Goal: Information Seeking & Learning: Learn about a topic

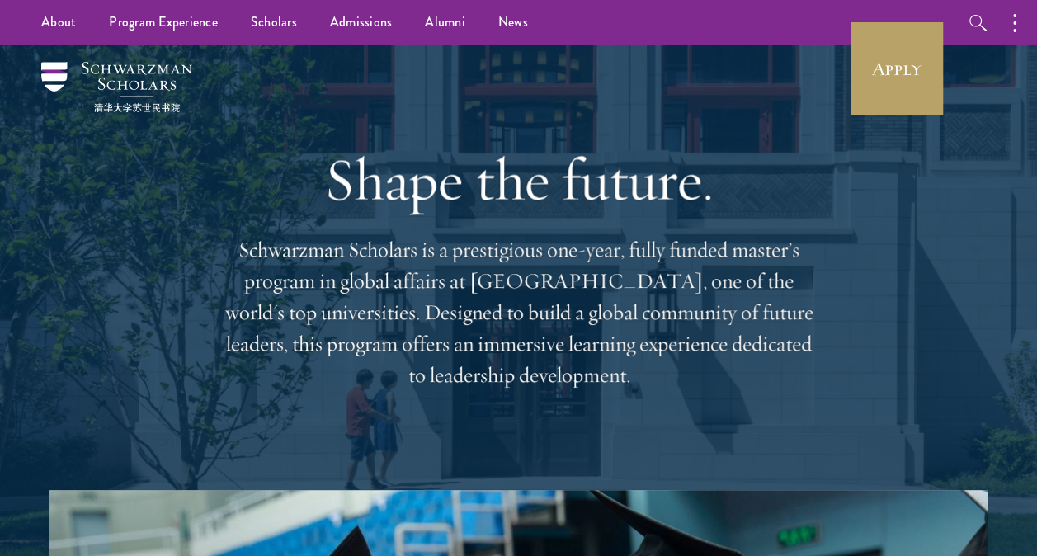
scroll to position [44, 0]
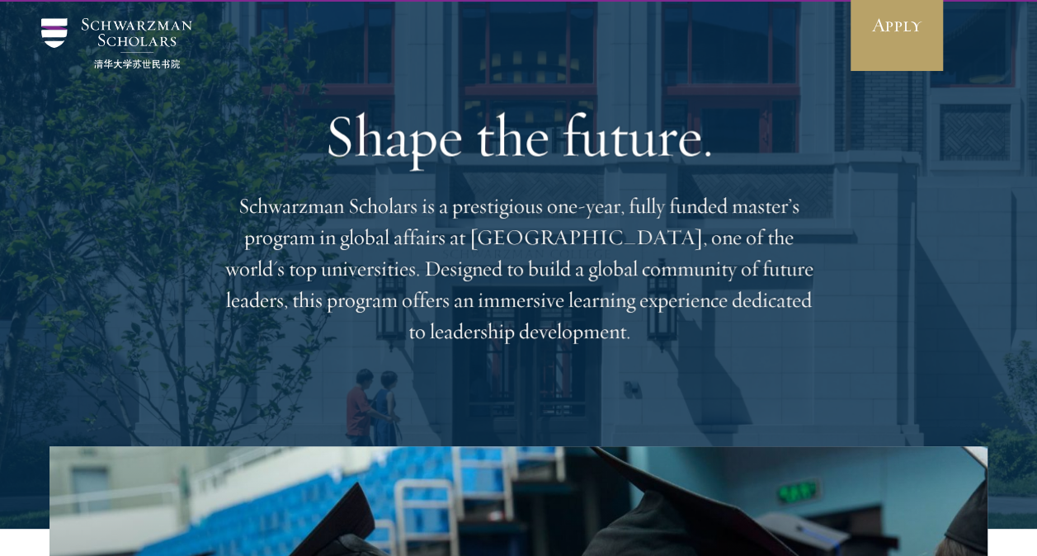
click at [692, 270] on p "Schwarzman Scholars is a prestigious one-year, fully funded master’s program in…" at bounding box center [519, 269] width 594 height 157
drag, startPoint x: 692, startPoint y: 270, endPoint x: 600, endPoint y: 172, distance: 134.8
click at [600, 170] on h1 "Shape the future." at bounding box center [519, 135] width 594 height 69
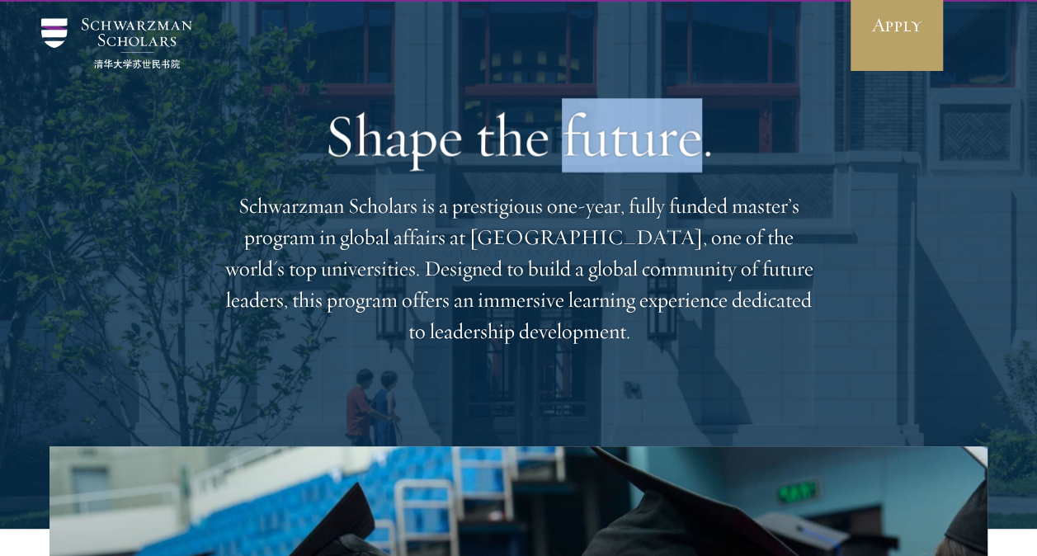
click at [600, 170] on h1 "Shape the future." at bounding box center [519, 135] width 594 height 69
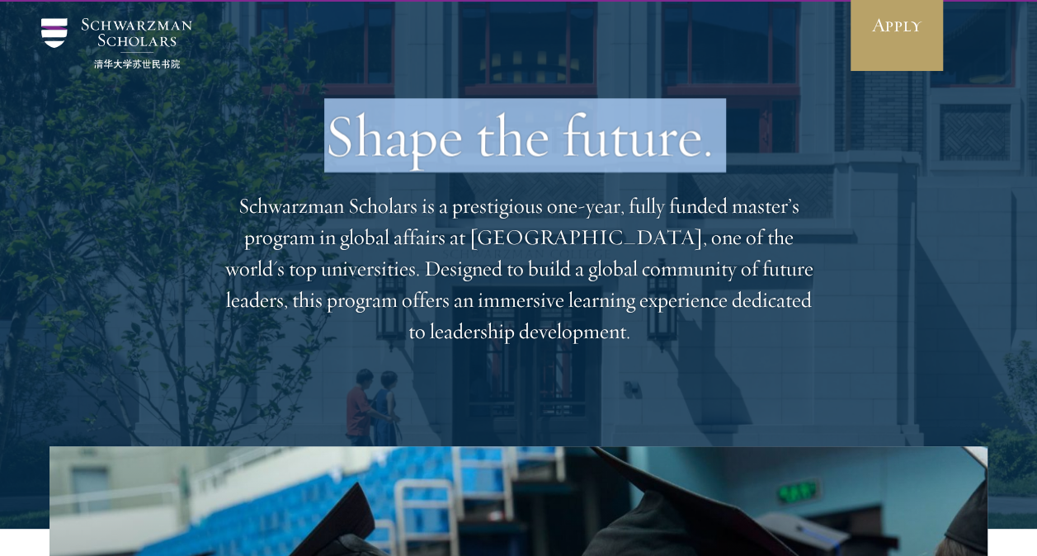
click at [600, 170] on h1 "Shape the future." at bounding box center [519, 135] width 594 height 69
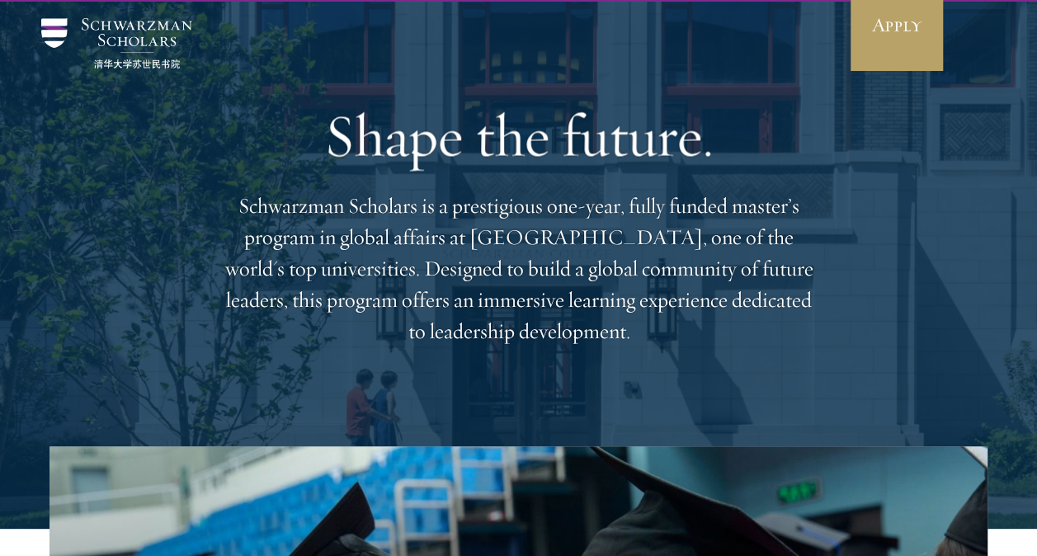
drag, startPoint x: 600, startPoint y: 172, endPoint x: 604, endPoint y: 229, distance: 57.9
click at [604, 229] on p "Schwarzman Scholars is a prestigious one-year, fully funded master’s program in…" at bounding box center [519, 269] width 594 height 157
drag, startPoint x: 604, startPoint y: 229, endPoint x: 513, endPoint y: 134, distance: 131.3
click at [513, 134] on h1 "Shape the future." at bounding box center [519, 135] width 594 height 69
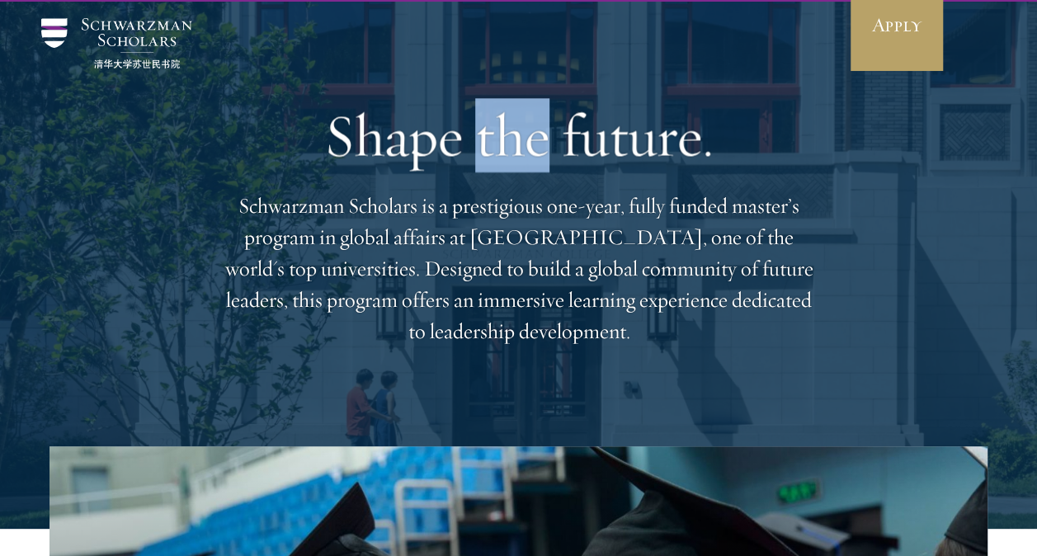
click at [513, 134] on h1 "Shape the future." at bounding box center [519, 135] width 594 height 69
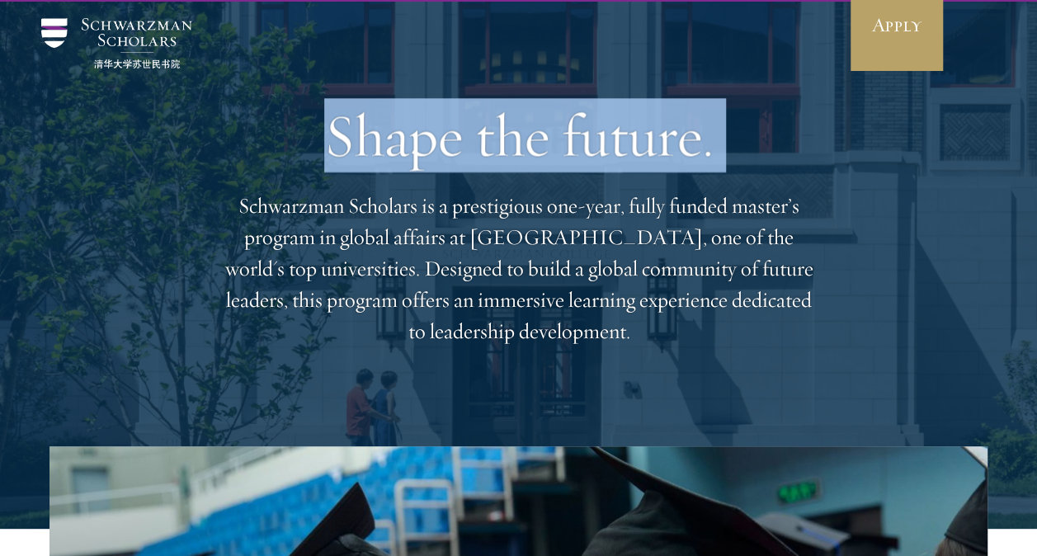
click at [513, 134] on h1 "Shape the future." at bounding box center [519, 135] width 594 height 69
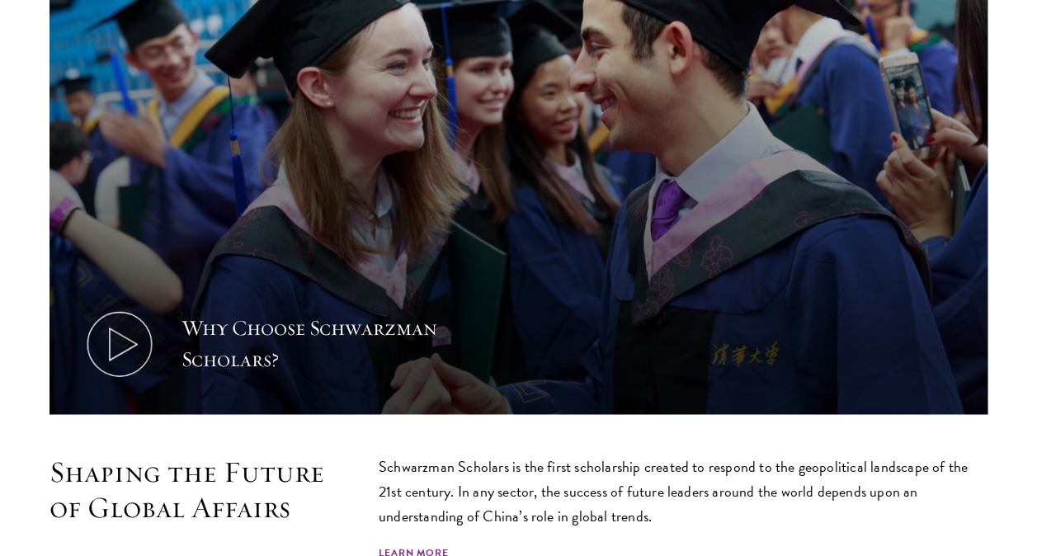
scroll to position [623, 0]
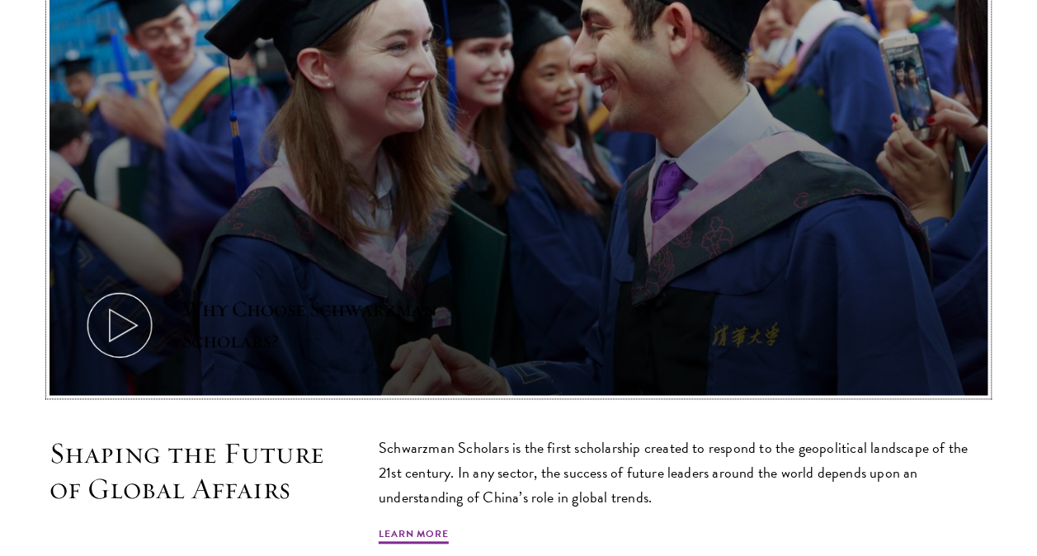
click at [513, 134] on button "Why Choose Schwarzman Scholars?" at bounding box center [519, 131] width 938 height 528
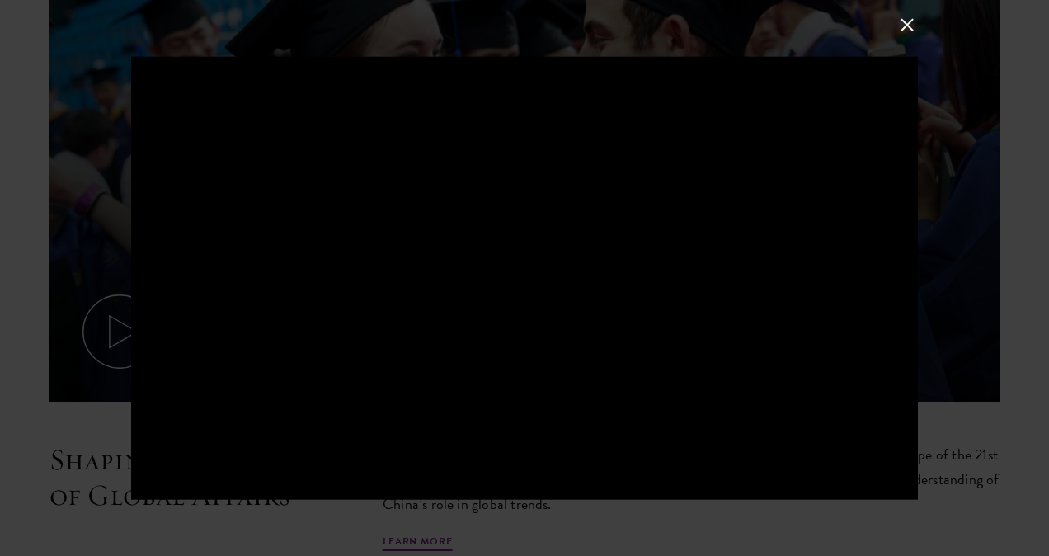
click at [906, 13] on div at bounding box center [524, 278] width 1049 height 556
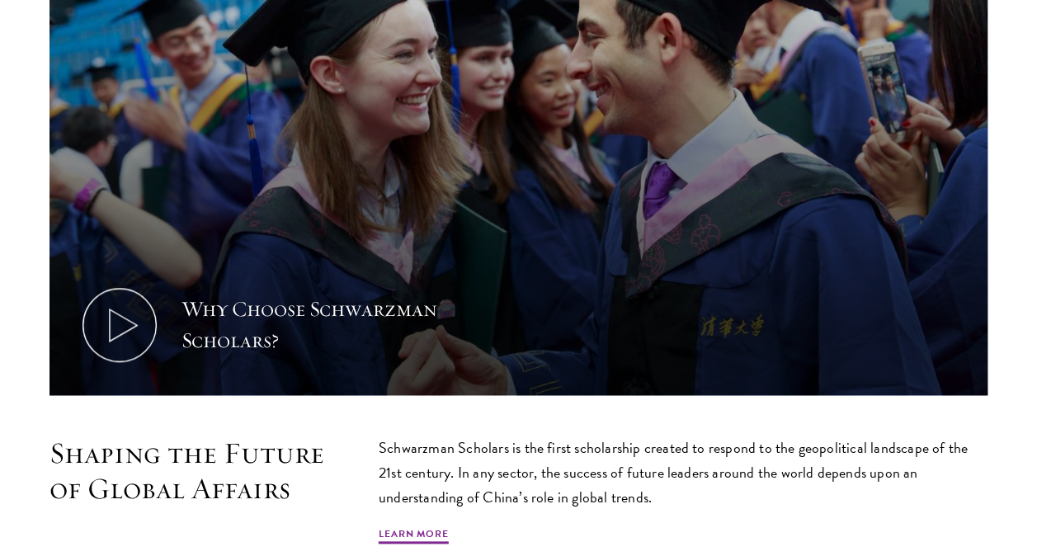
click at [718, 449] on p "Schwarzman Scholars is the first scholarship created to respond to the geopolit…" at bounding box center [683, 473] width 609 height 74
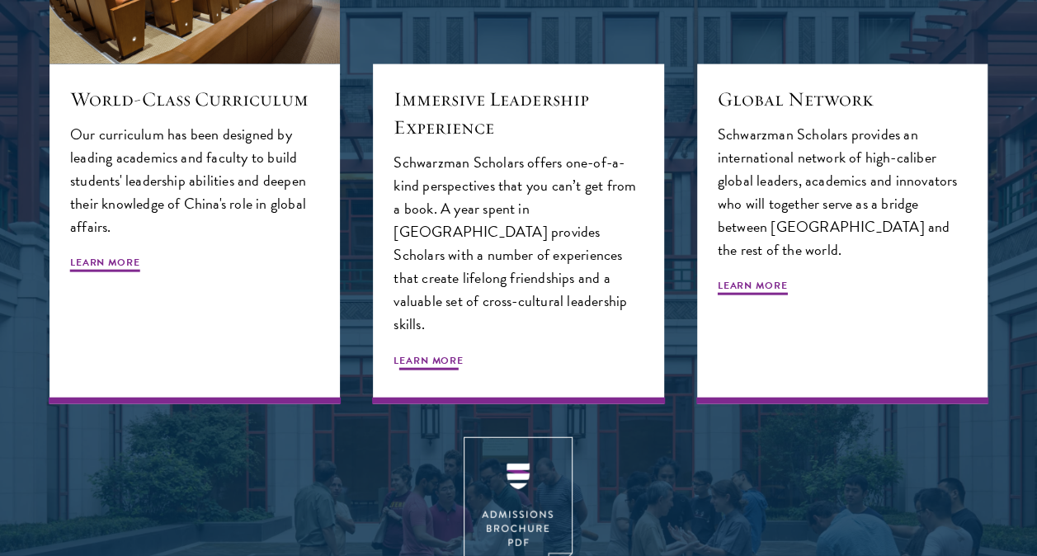
scroll to position [1747, 0]
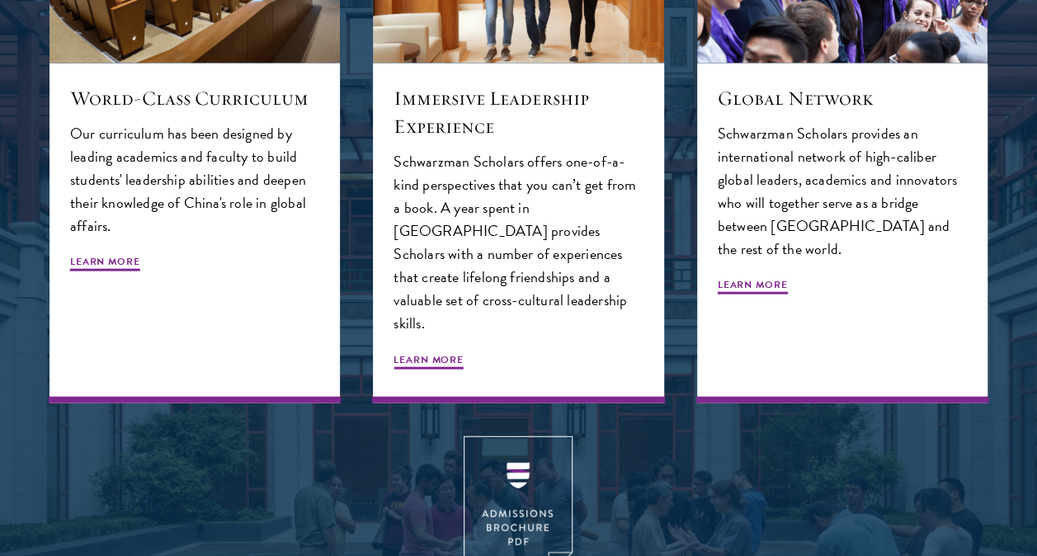
click at [681, 318] on div "Global Network Schwarzman Scholars provides an international network of high-ca…" at bounding box center [842, 136] width 323 height 567
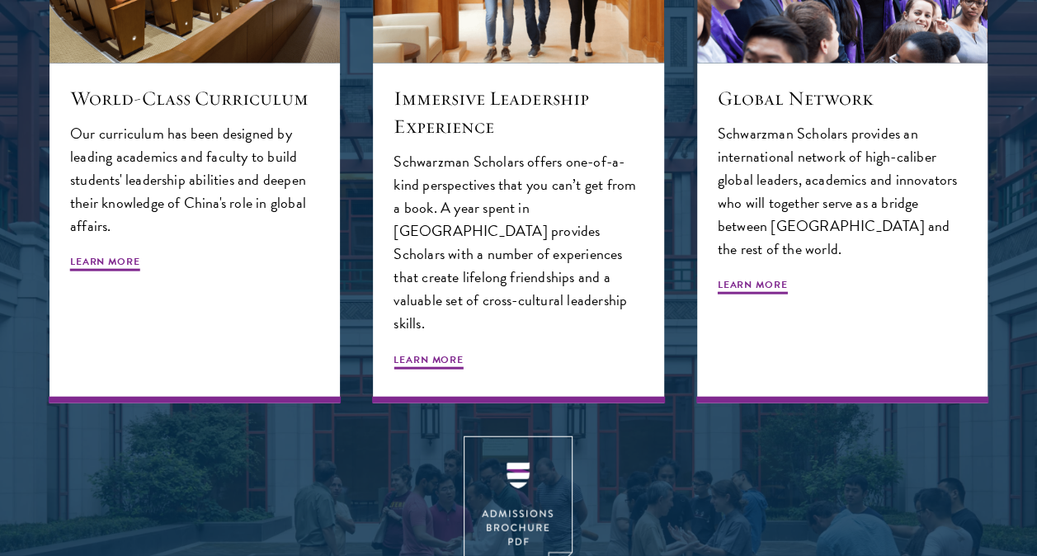
click at [681, 318] on div "Global Network Schwarzman Scholars provides an international network of high-ca…" at bounding box center [842, 136] width 323 height 567
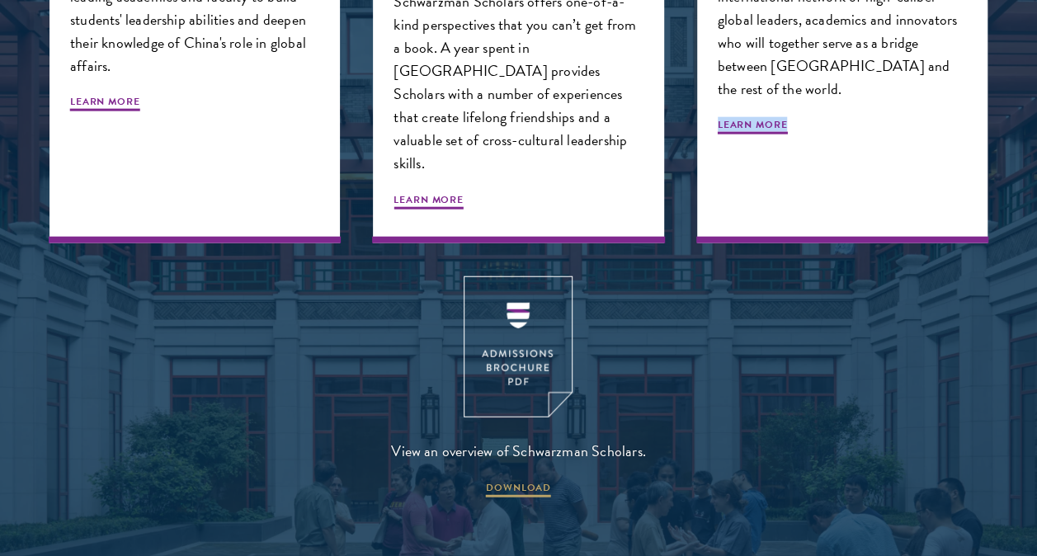
scroll to position [2219, 0]
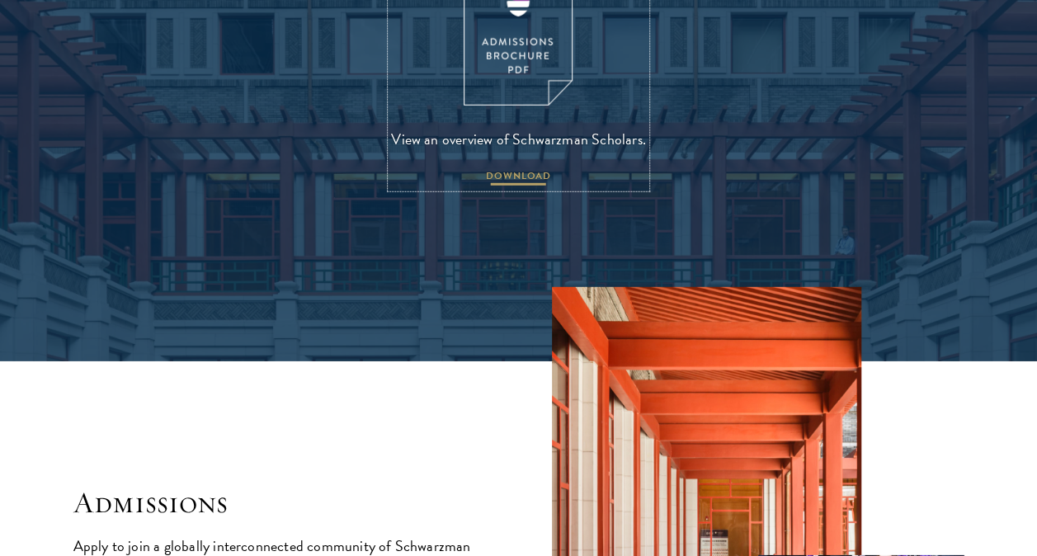
click at [526, 168] on span "DOWNLOAD" at bounding box center [518, 178] width 65 height 20
